Goal: Find contact information: Find contact information

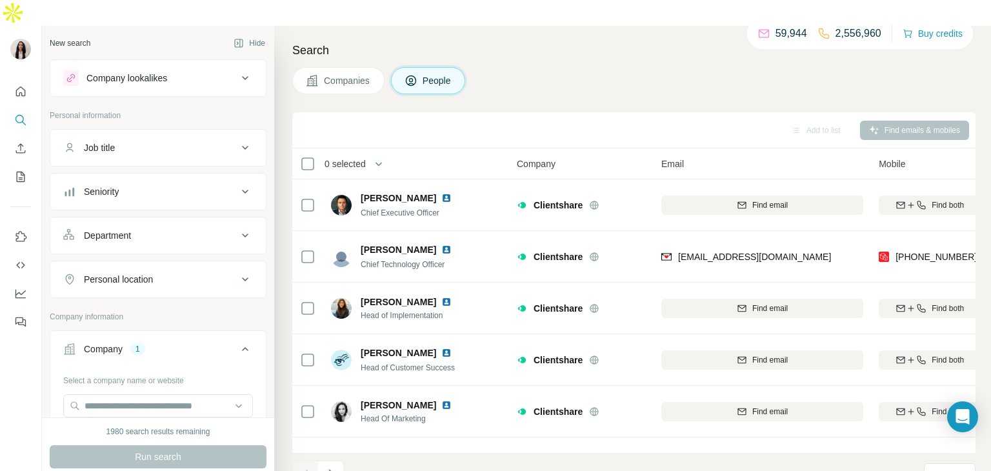
scroll to position [61, 64]
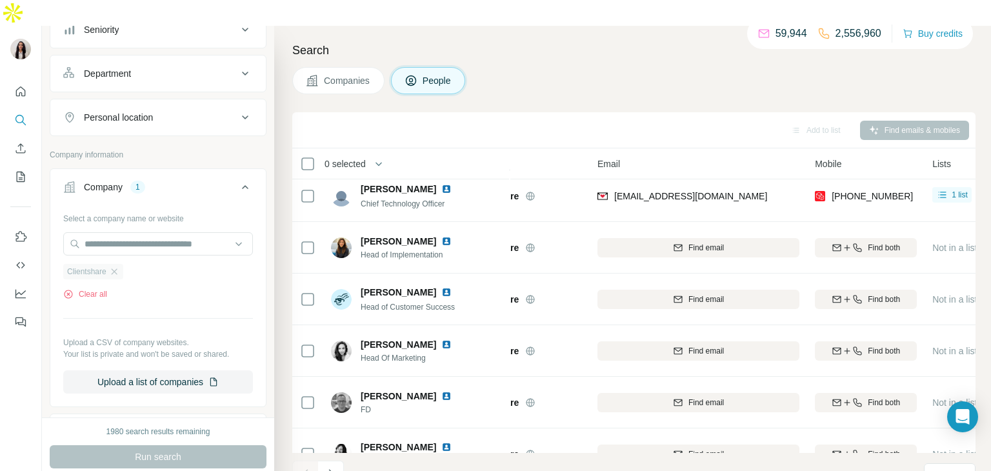
click at [110, 264] on div "Clientshare" at bounding box center [93, 271] width 60 height 15
click at [117, 268] on icon "button" at bounding box center [114, 271] width 6 height 6
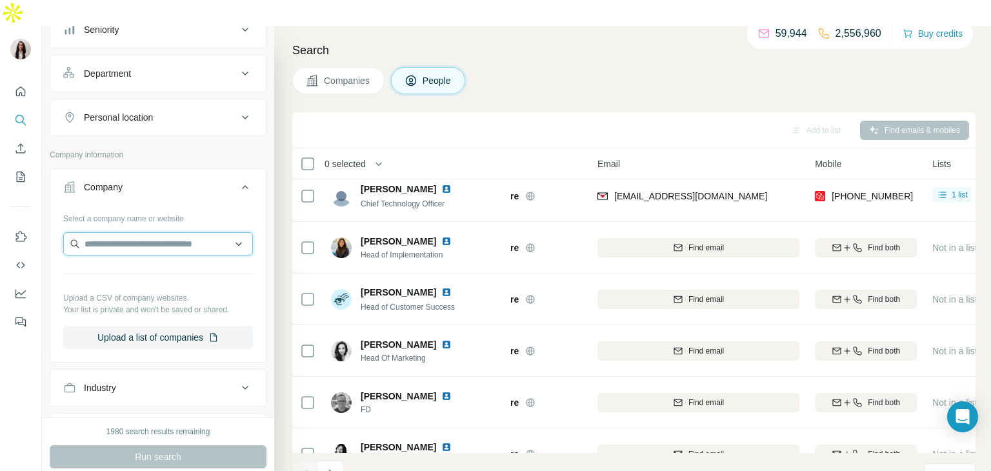
click at [110, 232] on input "text" at bounding box center [158, 243] width 190 height 23
paste input "**********"
type input "**********"
click at [127, 246] on p "Cognevo" at bounding box center [131, 245] width 62 height 13
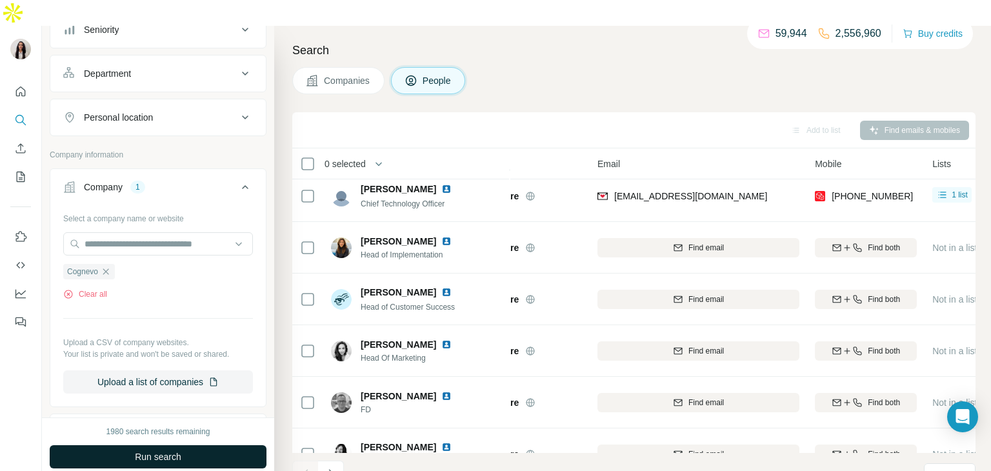
click at [155, 450] on span "Run search" at bounding box center [158, 456] width 46 height 13
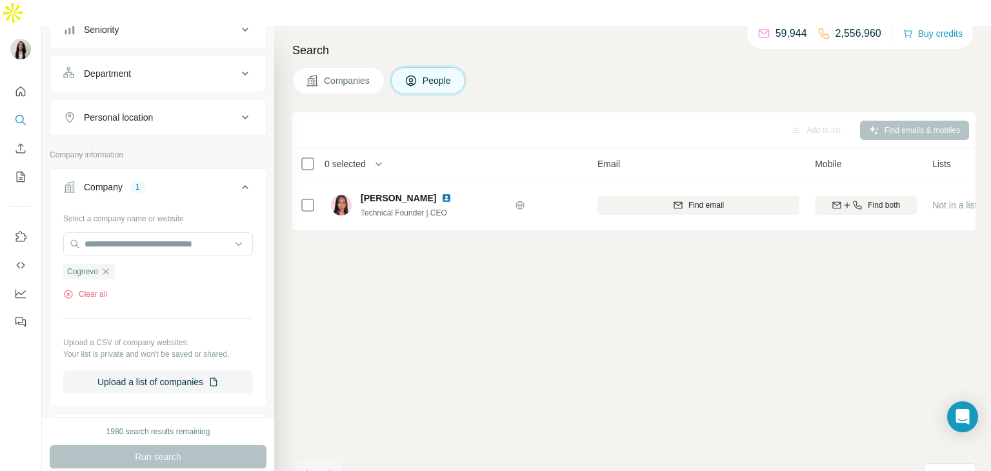
scroll to position [0, 64]
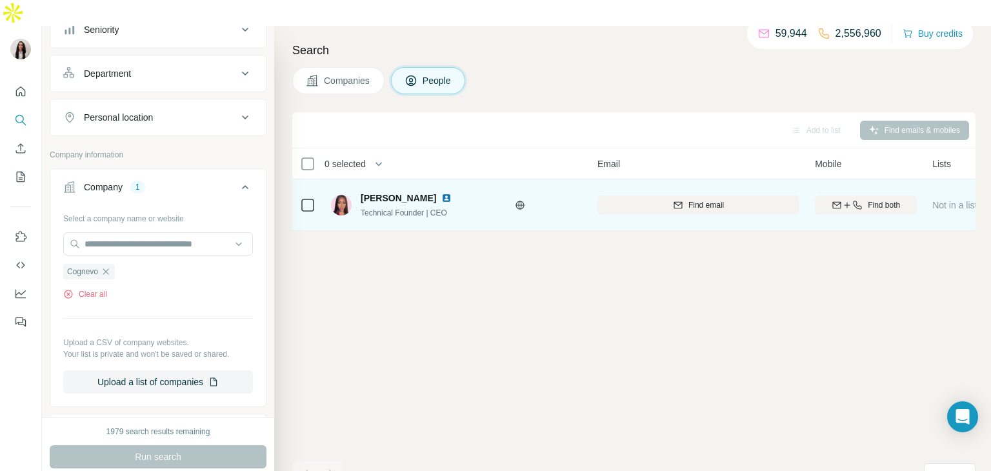
click at [441, 193] on img at bounding box center [446, 198] width 10 height 10
click at [868, 199] on span "Find both" at bounding box center [884, 205] width 32 height 12
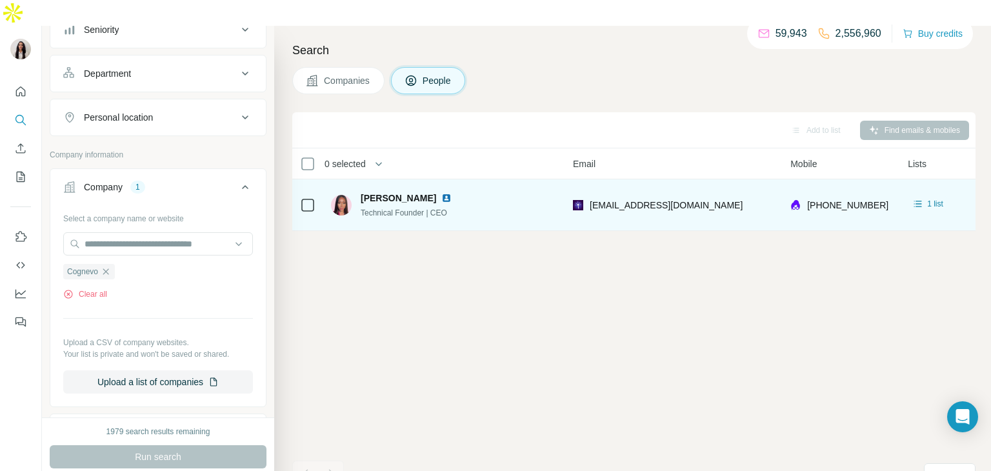
scroll to position [0, 90]
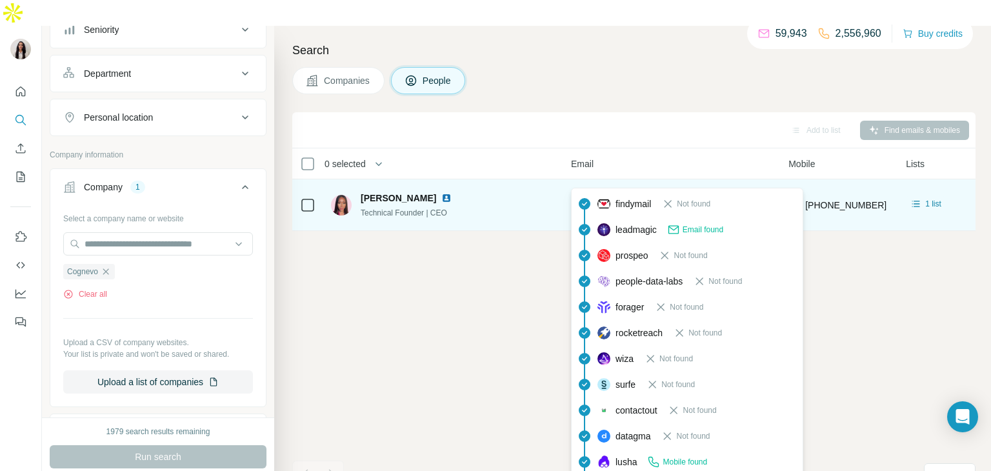
drag, startPoint x: 704, startPoint y: 177, endPoint x: 588, endPoint y: 185, distance: 117.0
click at [588, 187] on div "[EMAIL_ADDRESS][DOMAIN_NAME]" at bounding box center [672, 204] width 202 height 35
copy span "[EMAIL_ADDRESS][DOMAIN_NAME]"
